Goal: Task Accomplishment & Management: Manage account settings

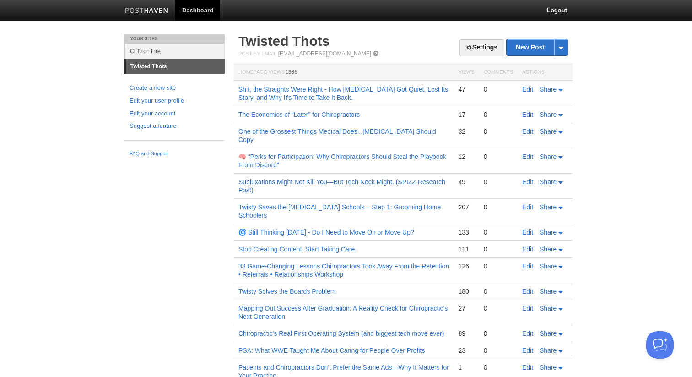
click at [364, 178] on link "Subluxations Might Not Kill You—But Tech Neck Might. (SPIZZ Research Post)" at bounding box center [342, 186] width 207 height 16
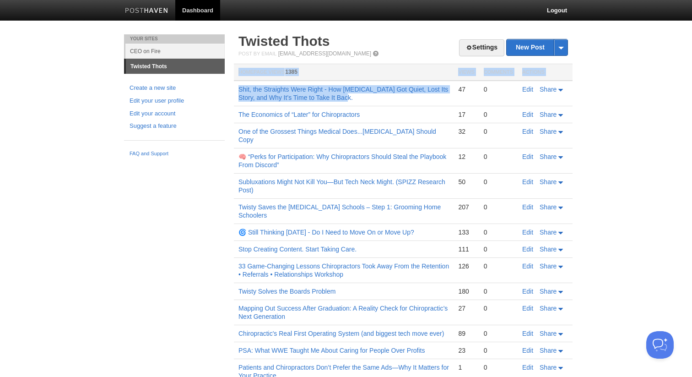
drag, startPoint x: 234, startPoint y: 85, endPoint x: 350, endPoint y: 105, distance: 118.6
click at [350, 106] on div "Settings New Post by Web by Email Twisted Thots Post by Email [EMAIL_ADDRESS][D…" at bounding box center [403, 280] width 343 height 493
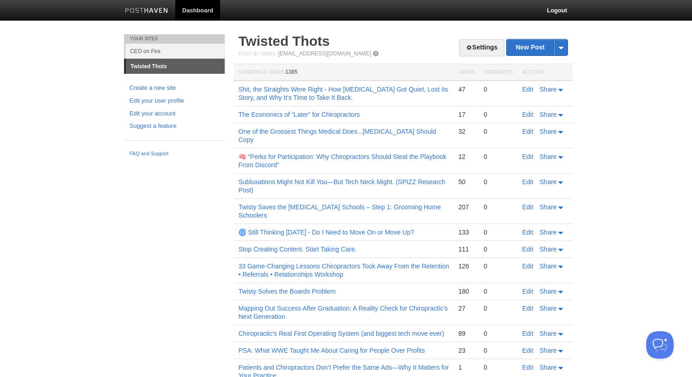
click at [234, 120] on td "The Economics of “Later” for Chiropractors" at bounding box center [344, 114] width 220 height 17
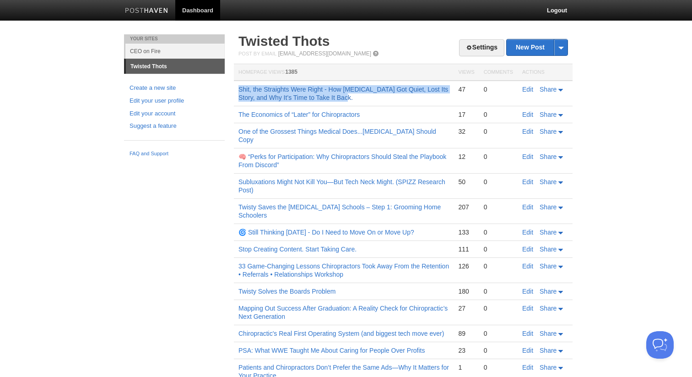
drag, startPoint x: 359, startPoint y: 101, endPoint x: 239, endPoint y: 89, distance: 120.6
click at [239, 89] on td "Shit, the Straights Were Right - How [MEDICAL_DATA] Got Quiet, Lost Its Story, …" at bounding box center [344, 94] width 220 height 26
copy link "Shit, the Straights Were Right - How [MEDICAL_DATA] Got Quiet, Lost Its Story, …"
